Goal: Task Accomplishment & Management: Use online tool/utility

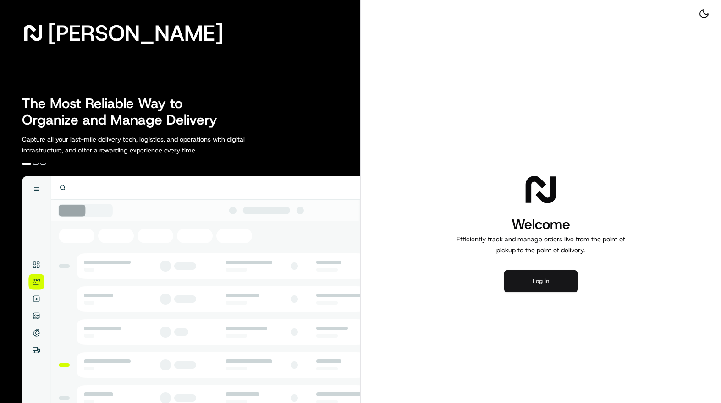
click at [541, 282] on button "Log in" at bounding box center [540, 281] width 73 height 22
